Goal: Check status

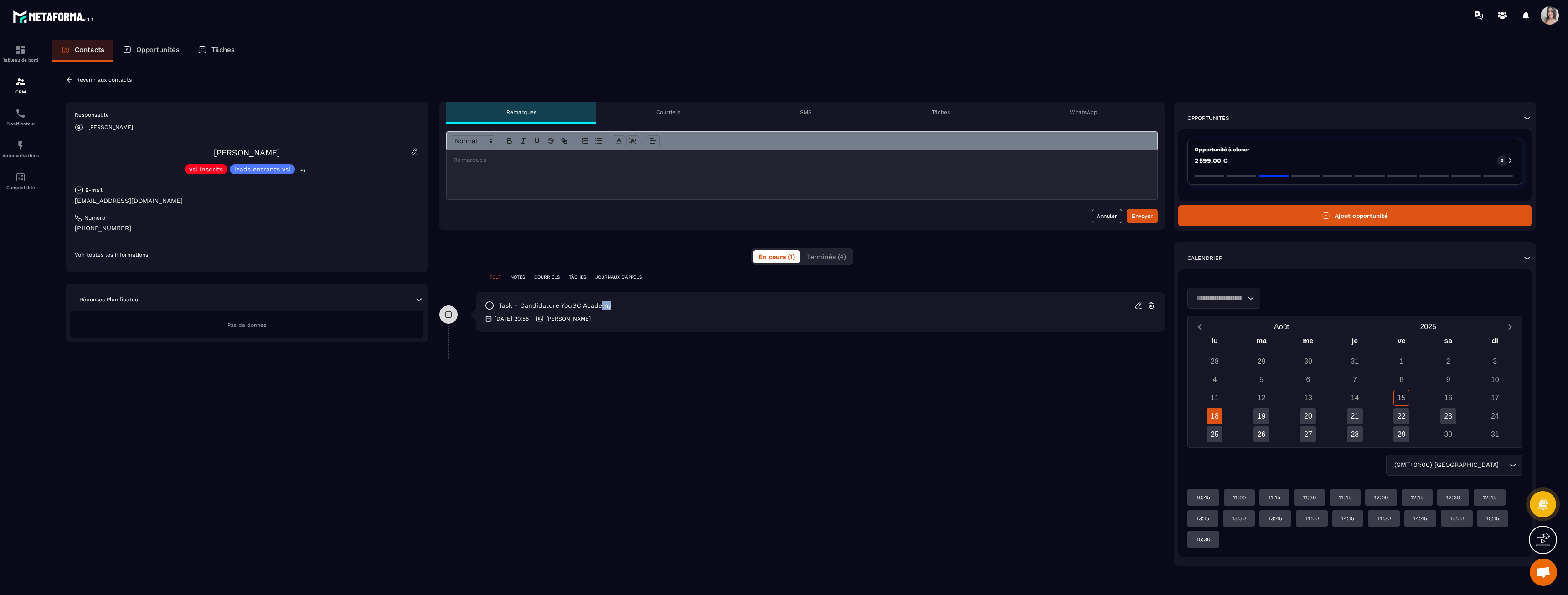
drag, startPoint x: 601, startPoint y: 304, endPoint x: 663, endPoint y: 308, distance: 62.1
click at [663, 308] on div "task - Candidature YouGC Academy" at bounding box center [821, 305] width 671 height 9
drag, startPoint x: 111, startPoint y: 200, endPoint x: 183, endPoint y: 201, distance: 72.0
click at [183, 201] on p "[EMAIL_ADDRESS][DOMAIN_NAME]" at bounding box center [247, 201] width 344 height 9
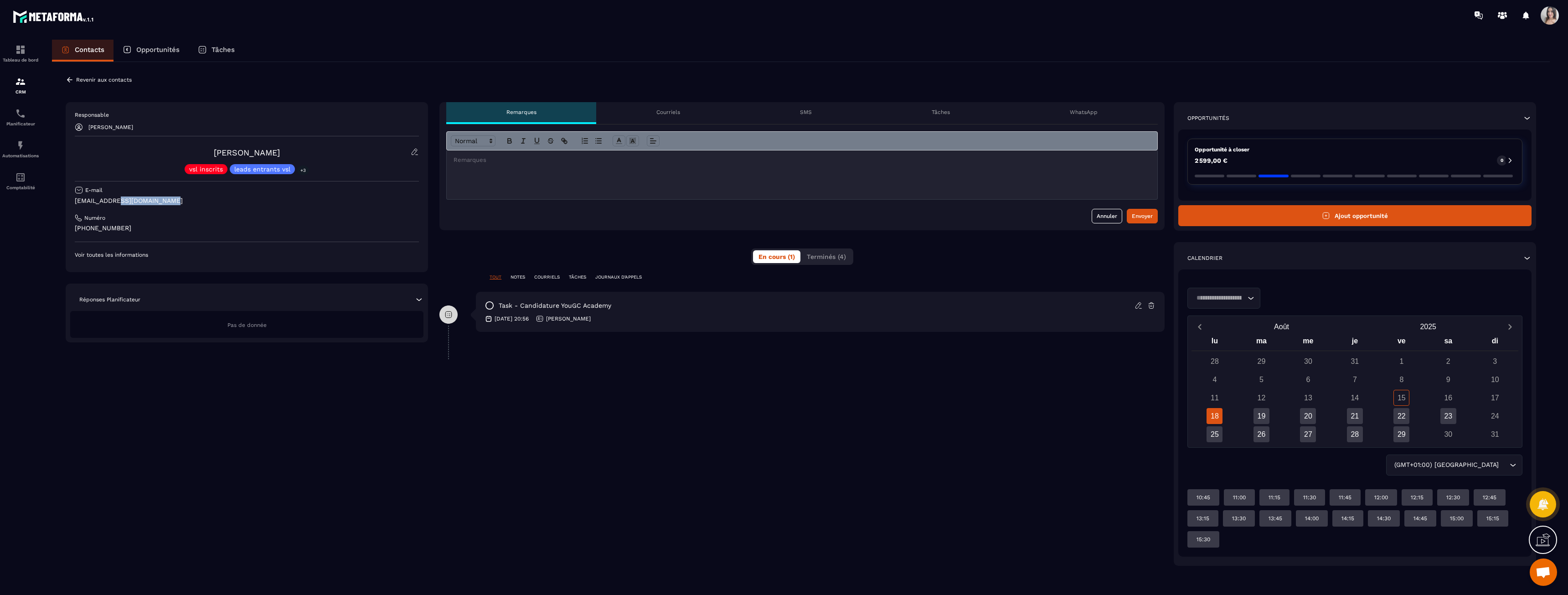
click at [183, 201] on p "[EMAIL_ADDRESS][DOMAIN_NAME]" at bounding box center [247, 201] width 344 height 9
drag, startPoint x: 231, startPoint y: 325, endPoint x: 285, endPoint y: 322, distance: 54.1
click at [285, 322] on div "Pas de donnée" at bounding box center [247, 325] width 353 height 27
click at [421, 298] on icon at bounding box center [419, 300] width 5 height 2
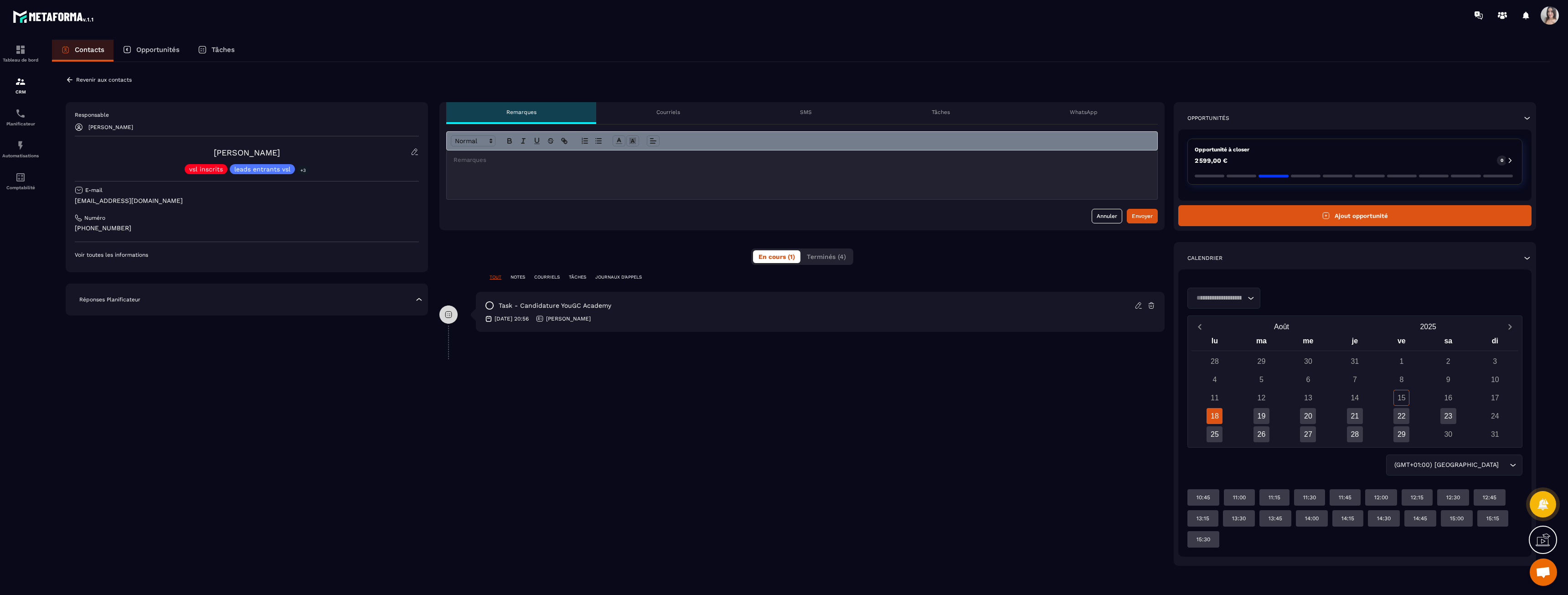
click at [421, 298] on icon at bounding box center [419, 299] width 9 height 9
